Goal: Task Accomplishment & Management: Use online tool/utility

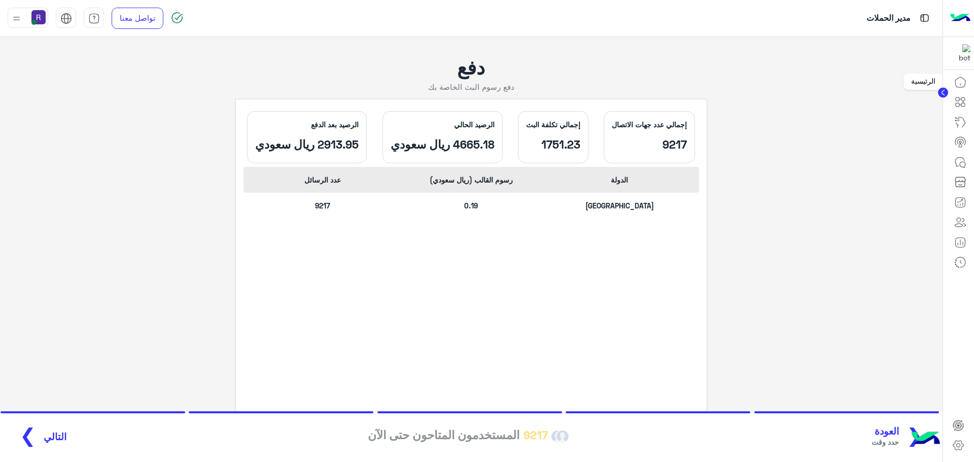
click at [964, 82] on icon at bounding box center [960, 82] width 12 height 12
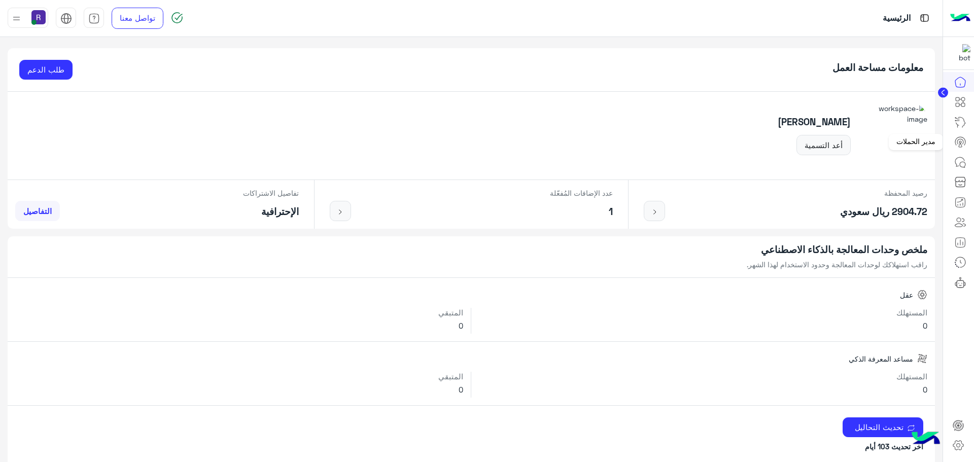
click at [959, 142] on circle at bounding box center [960, 142] width 2 height 2
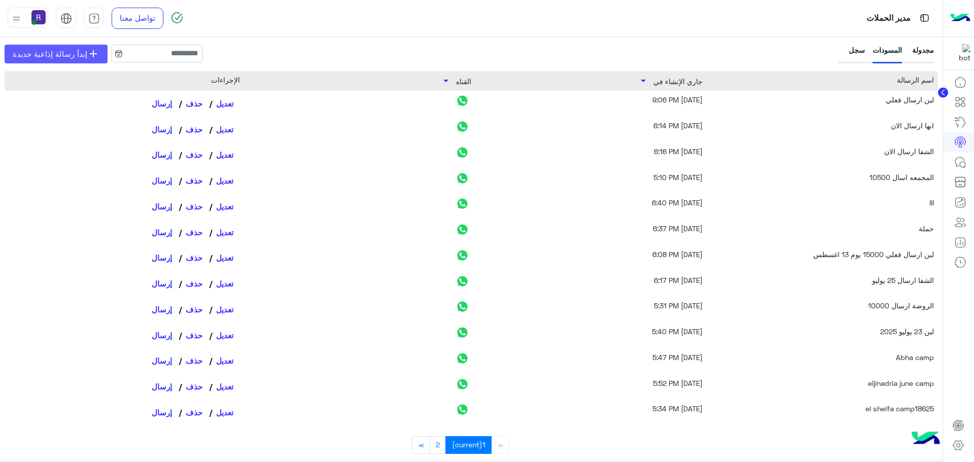
click at [52, 53] on span "إبدأ رسالة إذاعية جديدة" at bounding box center [50, 54] width 75 height 12
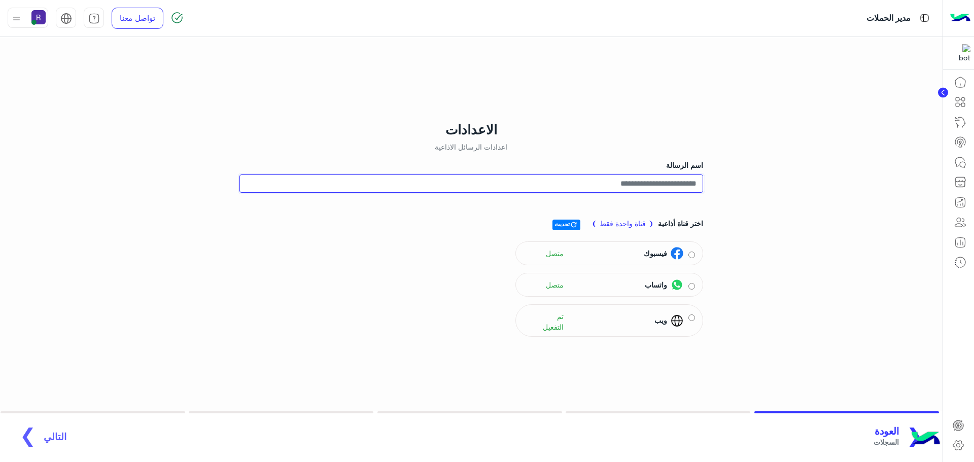
click at [678, 188] on input "اسم الرسالة" at bounding box center [471, 184] width 464 height 18
type input "*********"
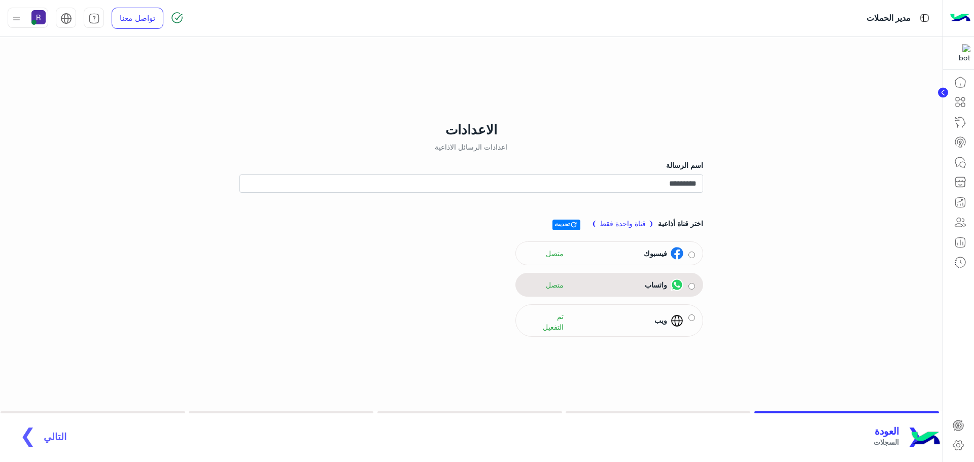
click at [668, 281] on div "واتساب" at bounding box center [662, 285] width 43 height 13
click at [44, 431] on span "التالي" at bounding box center [55, 432] width 23 height 12
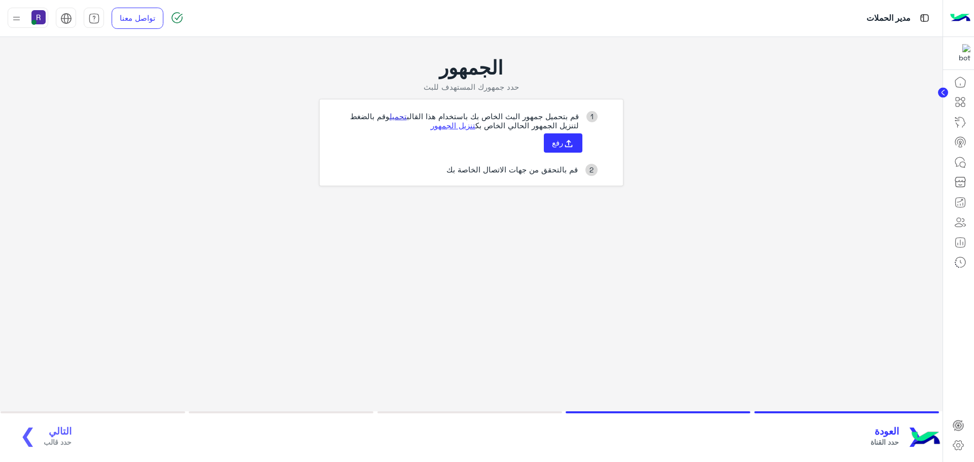
click at [402, 114] on link "تحميل" at bounding box center [398, 116] width 17 height 9
click at [547, 148] on button "رفع" at bounding box center [563, 142] width 39 height 19
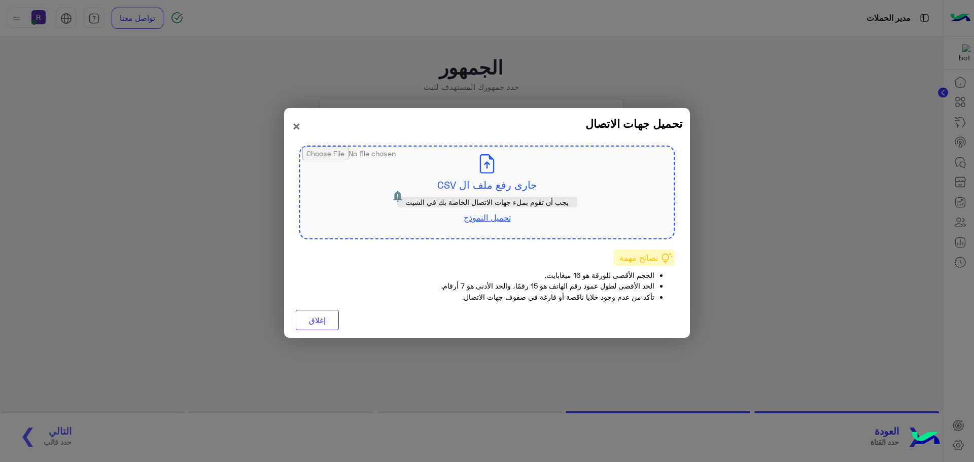
click at [502, 179] on input "file" at bounding box center [486, 193] width 373 height 92
type input "**********"
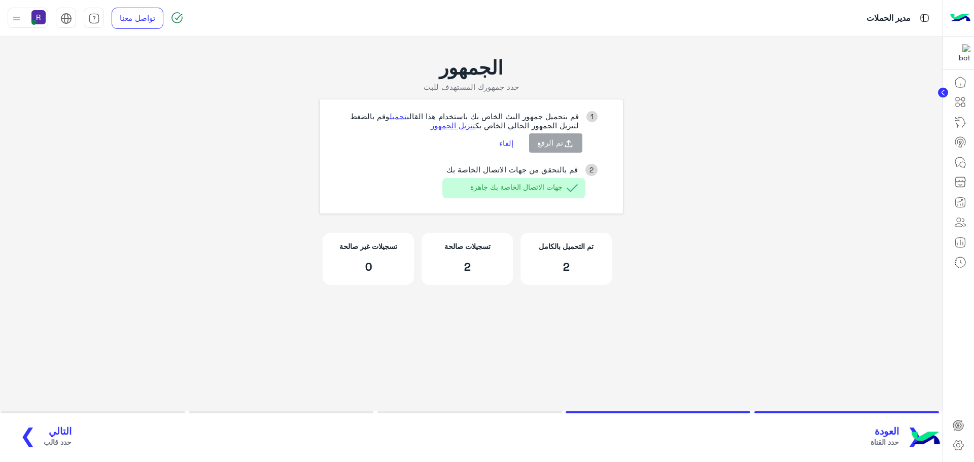
click at [57, 428] on span "التالي" at bounding box center [58, 432] width 28 height 12
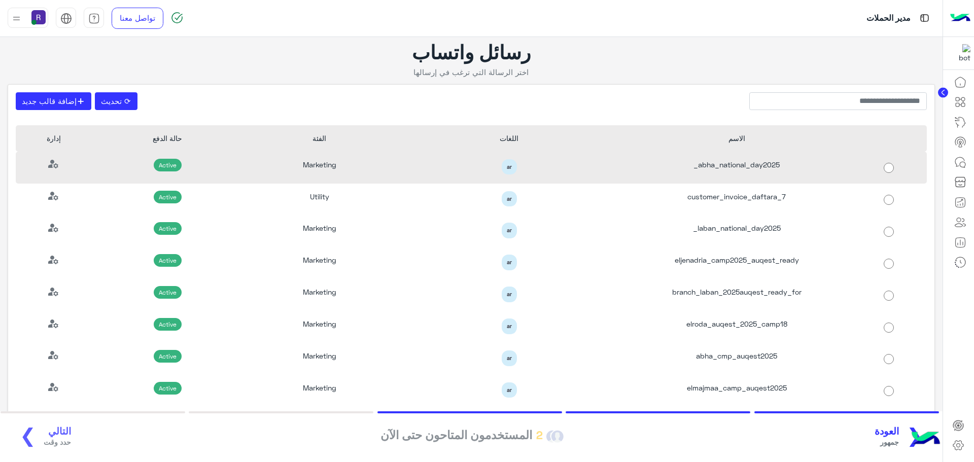
click at [716, 165] on div "abha_national_day2025_" at bounding box center [737, 168] width 228 height 32
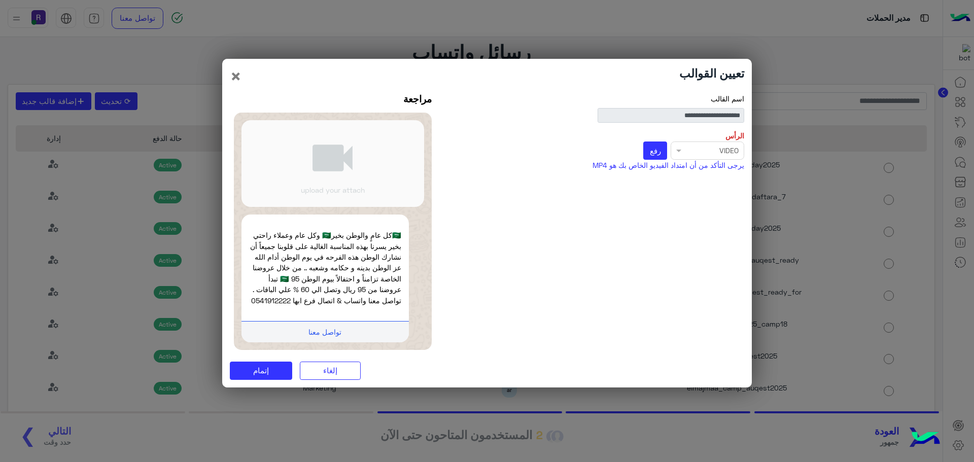
click at [659, 134] on p "الرأس" at bounding box center [598, 135] width 294 height 11
click at [658, 142] on button "رفع" at bounding box center [655, 151] width 24 height 18
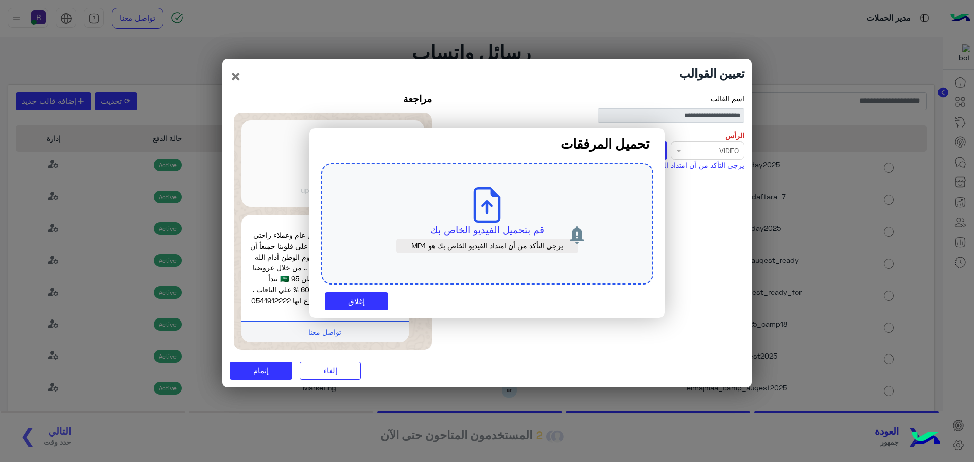
click at [514, 231] on p "قم بتحميل الفيديو الخاص بك" at bounding box center [487, 230] width 285 height 14
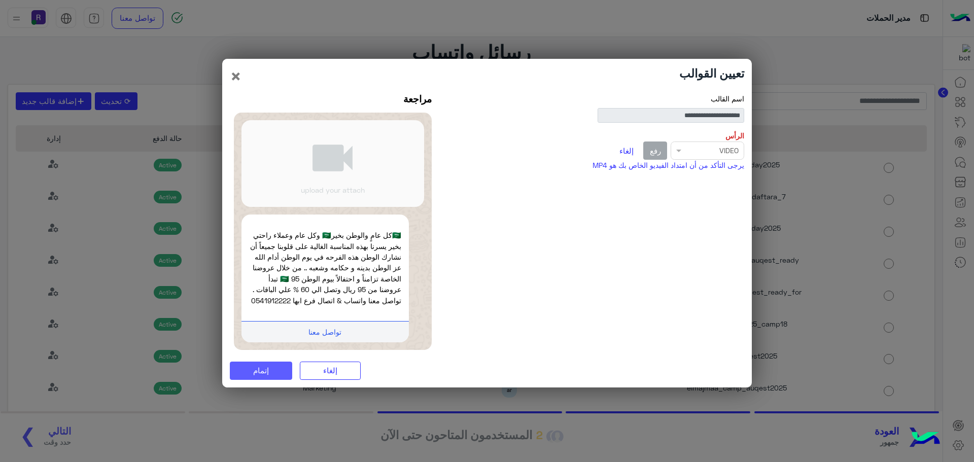
click at [283, 376] on button "إتمام" at bounding box center [261, 371] width 62 height 18
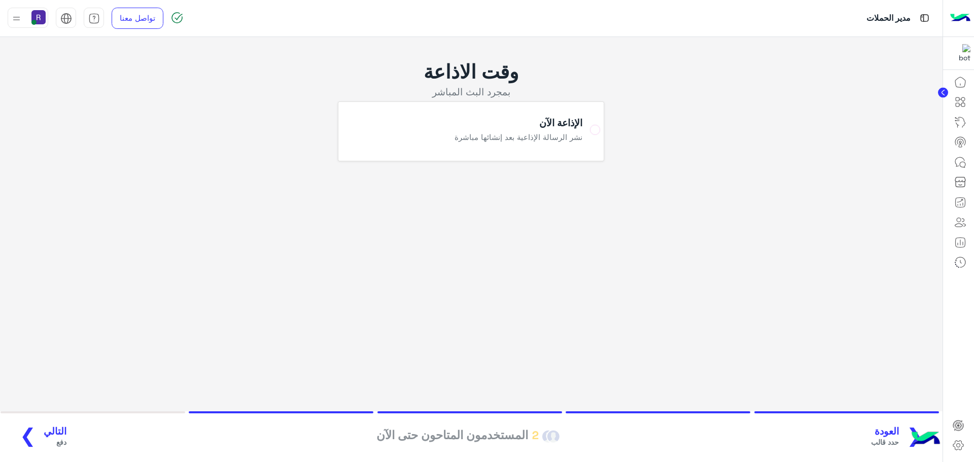
click at [51, 429] on span "التالي" at bounding box center [55, 432] width 23 height 12
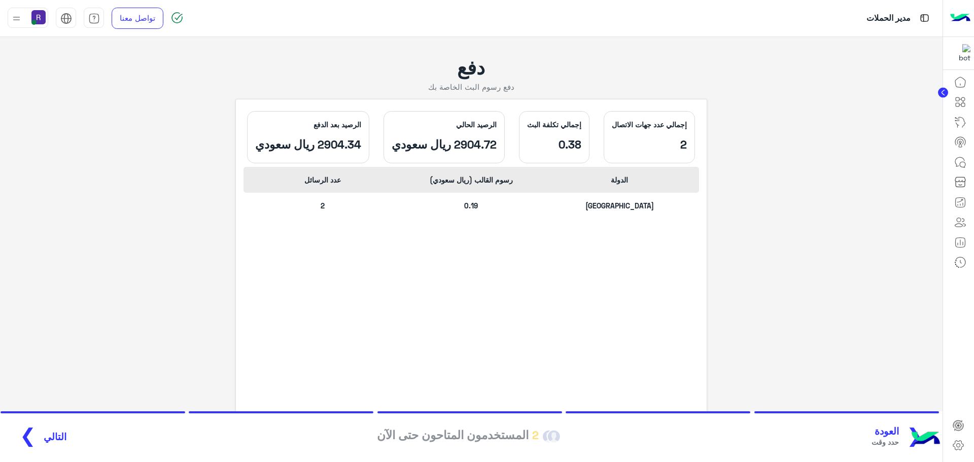
click at [55, 434] on span "التالي" at bounding box center [55, 437] width 23 height 12
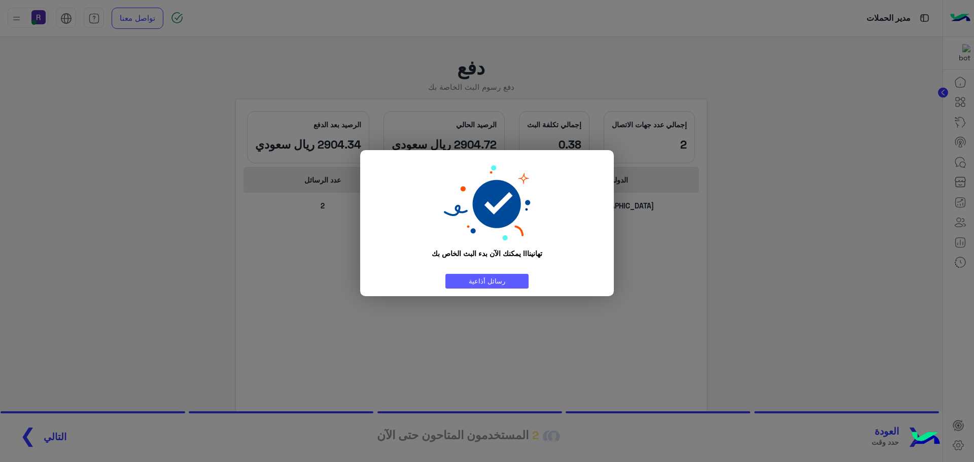
click at [479, 282] on link "رسائل أذاعية" at bounding box center [486, 281] width 83 height 15
